Goal: Use online tool/utility: Utilize a website feature to perform a specific function

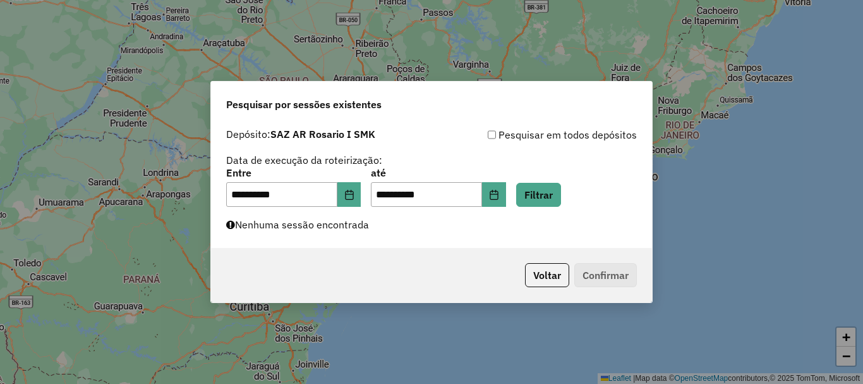
scroll to position [828, 0]
click at [561, 196] on button "Filtrar" at bounding box center [538, 195] width 45 height 24
click at [560, 196] on button "Filtrar" at bounding box center [538, 195] width 45 height 24
click at [555, 191] on button "Filtrar" at bounding box center [538, 195] width 45 height 24
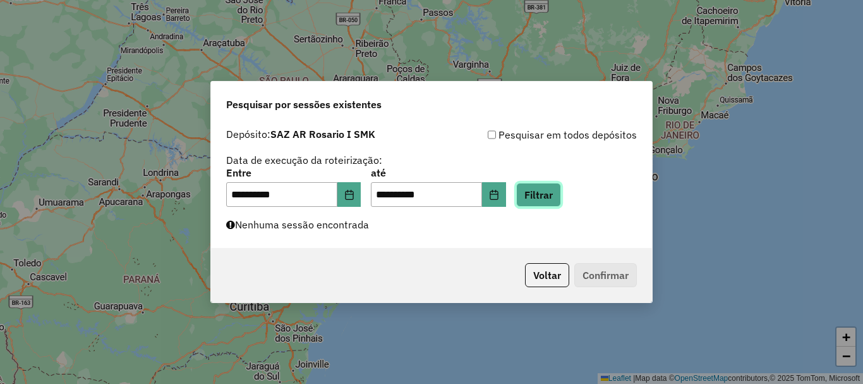
click at [554, 195] on button "Filtrar" at bounding box center [538, 195] width 45 height 24
click at [561, 185] on button "Filtrar" at bounding box center [538, 195] width 45 height 24
click at [549, 194] on button "Filtrar" at bounding box center [538, 195] width 45 height 24
click at [549, 196] on button "Filtrar" at bounding box center [538, 195] width 45 height 24
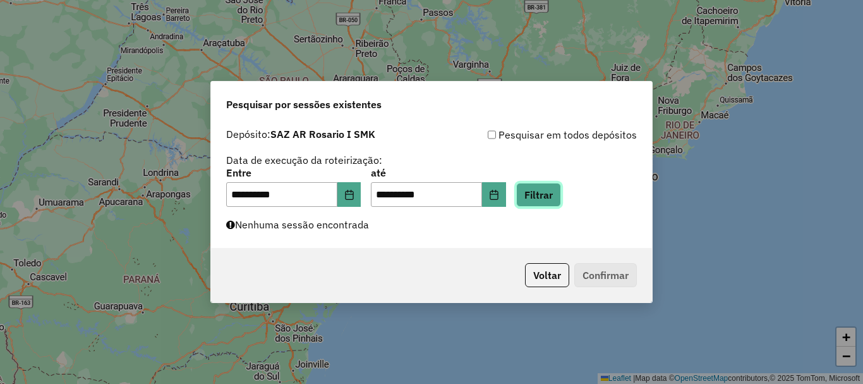
click at [558, 191] on button "Filtrar" at bounding box center [538, 195] width 45 height 24
click at [561, 190] on button "Filtrar" at bounding box center [538, 195] width 45 height 24
click at [558, 193] on button "Filtrar" at bounding box center [538, 195] width 45 height 24
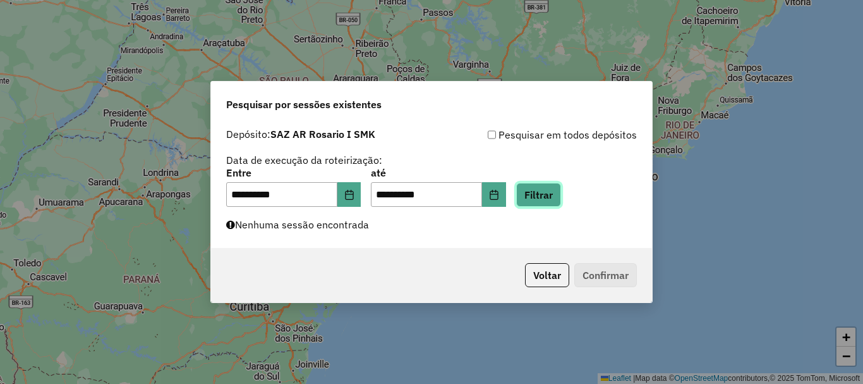
click at [558, 193] on button "Filtrar" at bounding box center [538, 195] width 45 height 24
click at [561, 191] on button "Filtrar" at bounding box center [538, 195] width 45 height 24
